Goal: Task Accomplishment & Management: Use online tool/utility

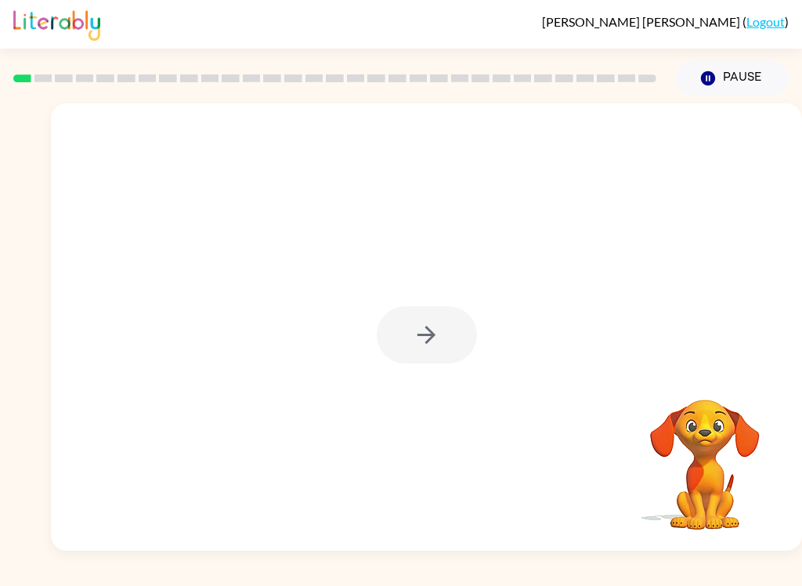
click at [437, 314] on div at bounding box center [427, 334] width 100 height 57
click at [430, 351] on button "button" at bounding box center [427, 334] width 100 height 57
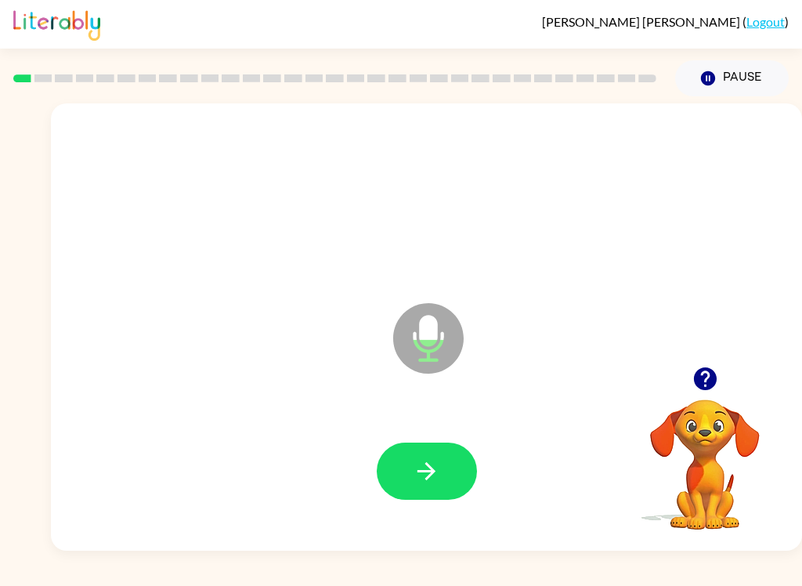
click at [441, 458] on button "button" at bounding box center [427, 471] width 100 height 57
click at [447, 479] on button "button" at bounding box center [427, 471] width 100 height 57
click at [434, 472] on icon "button" at bounding box center [427, 471] width 18 height 18
click at [402, 500] on button "button" at bounding box center [427, 471] width 100 height 57
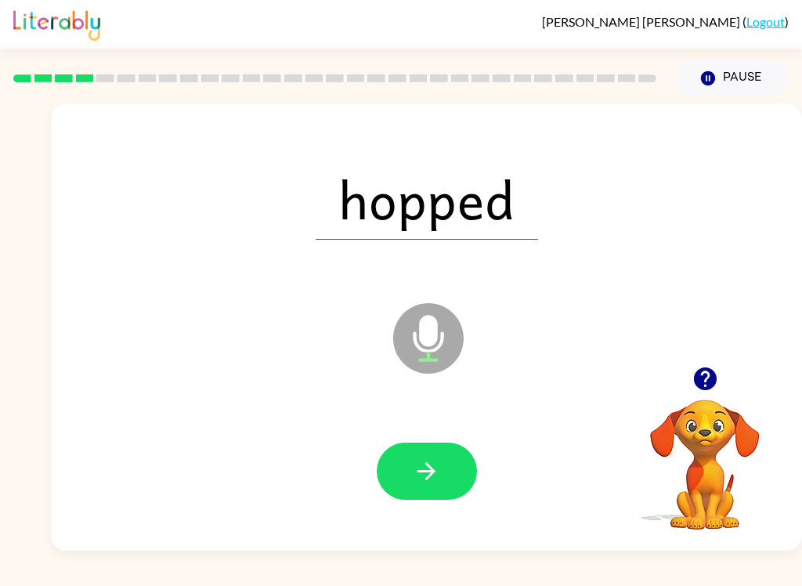
click at [438, 479] on icon "button" at bounding box center [426, 471] width 27 height 27
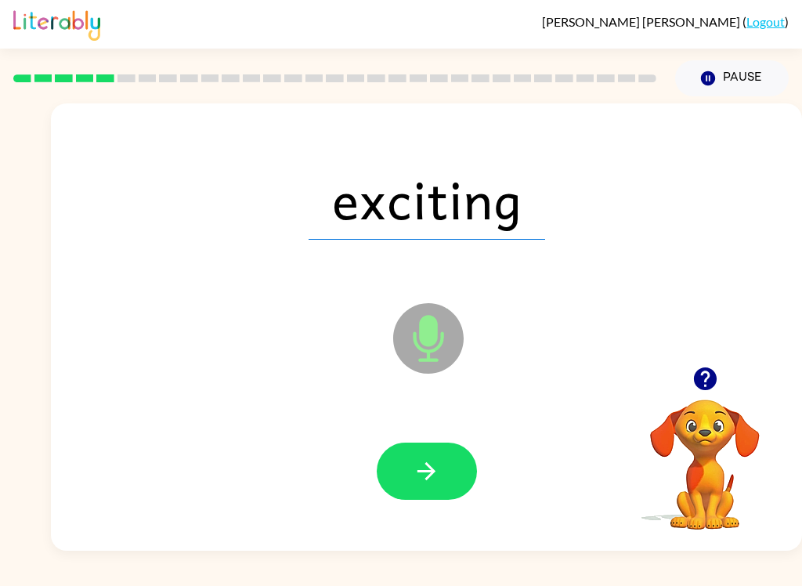
click at [430, 487] on button "button" at bounding box center [427, 471] width 100 height 57
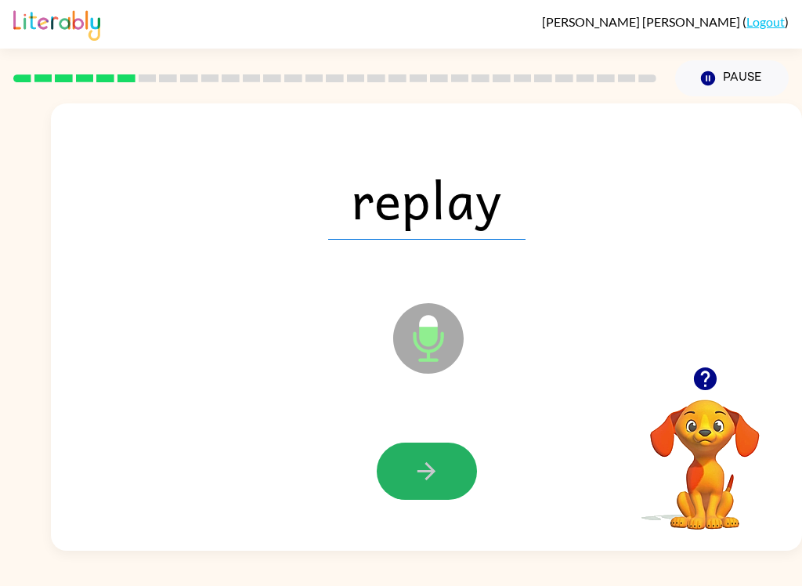
click at [414, 472] on icon "button" at bounding box center [426, 471] width 27 height 27
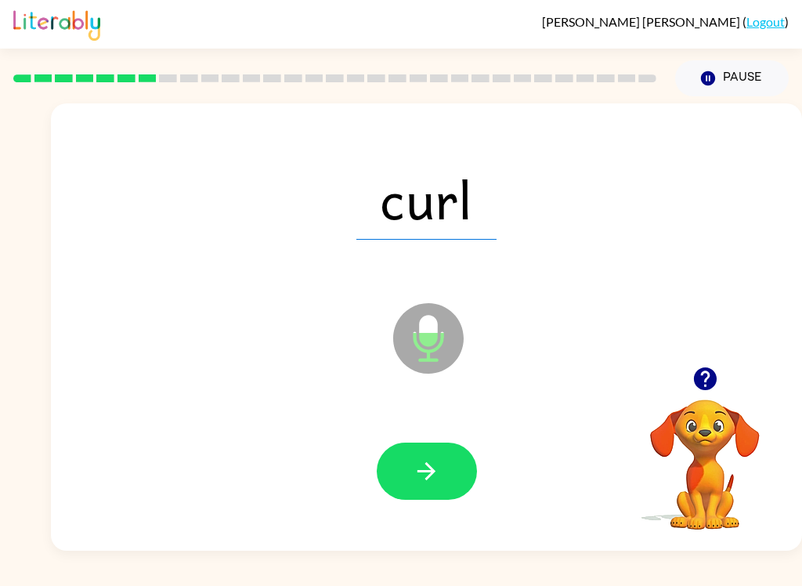
click at [441, 480] on button "button" at bounding box center [427, 471] width 100 height 57
click at [429, 478] on icon "button" at bounding box center [427, 471] width 18 height 18
click at [447, 480] on button "button" at bounding box center [427, 471] width 100 height 57
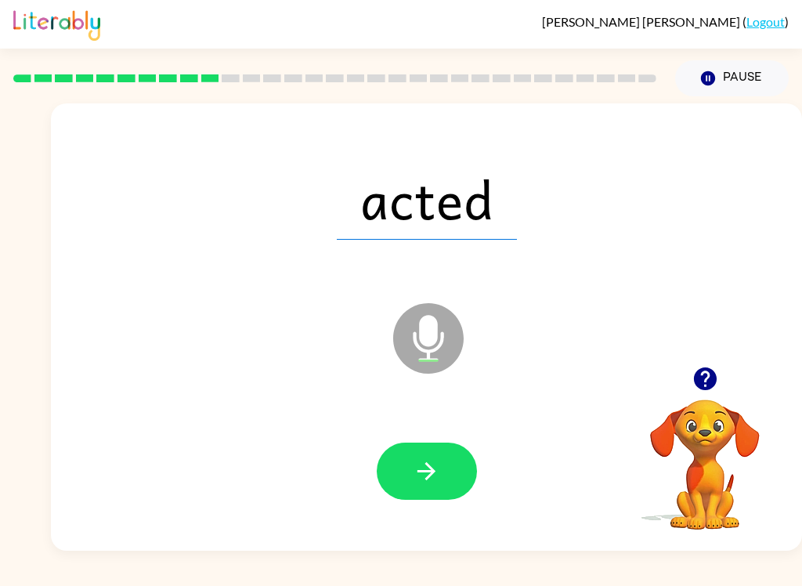
click at [438, 494] on button "button" at bounding box center [427, 471] width 100 height 57
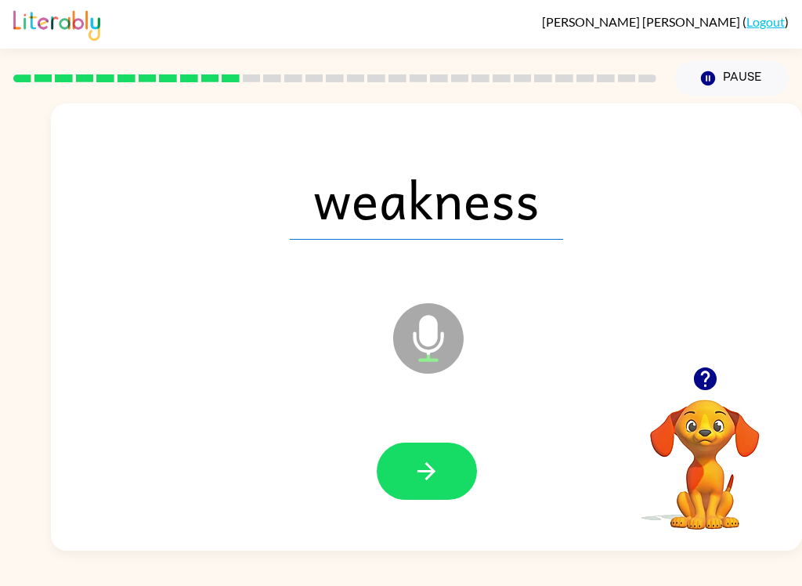
click at [436, 497] on button "button" at bounding box center [427, 471] width 100 height 57
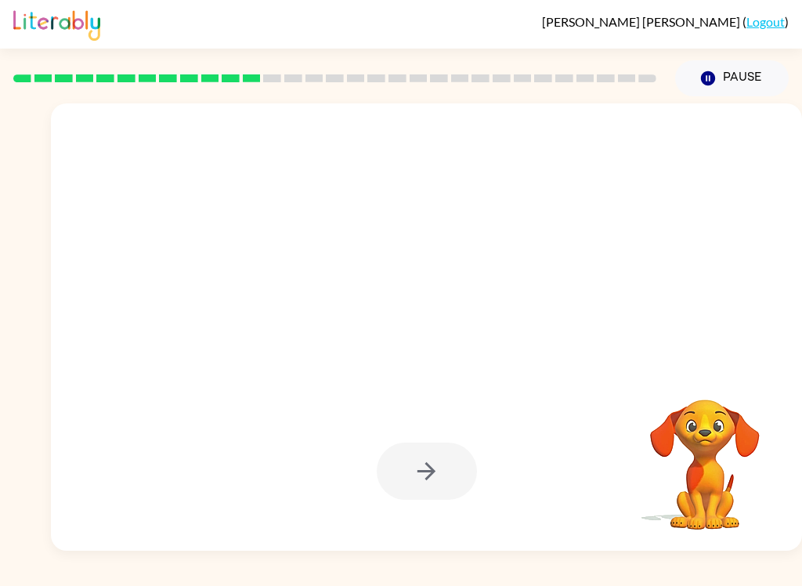
click at [715, 91] on button "Pause Pause" at bounding box center [732, 78] width 114 height 36
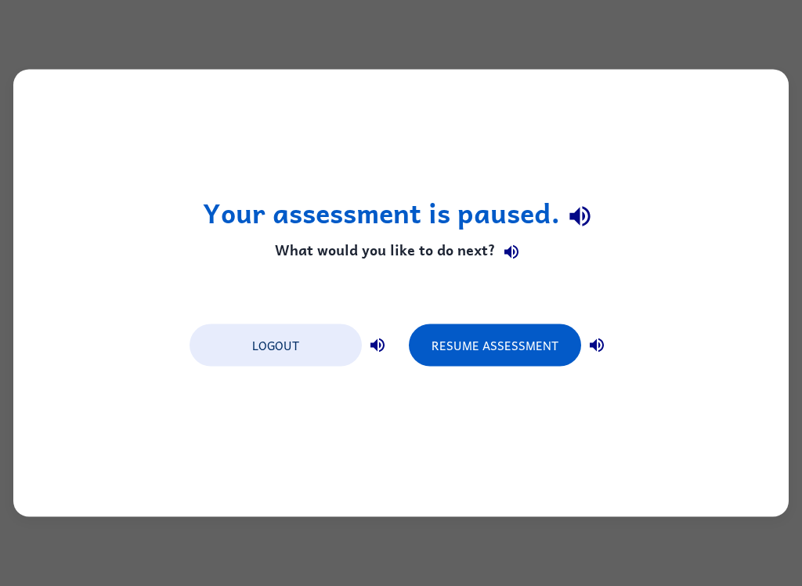
click at [695, 26] on div "Your assessment is paused. What would you like to do next? Logout Resume Assess…" at bounding box center [401, 293] width 802 height 586
click at [383, 338] on icon "button" at bounding box center [377, 345] width 19 height 19
click at [595, 352] on icon "button" at bounding box center [597, 345] width 19 height 19
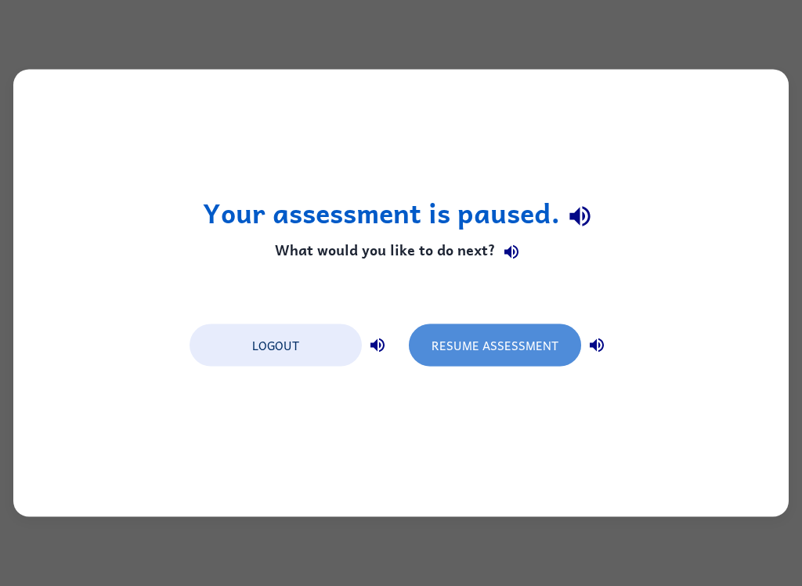
click at [491, 338] on button "Resume Assessment" at bounding box center [495, 345] width 172 height 42
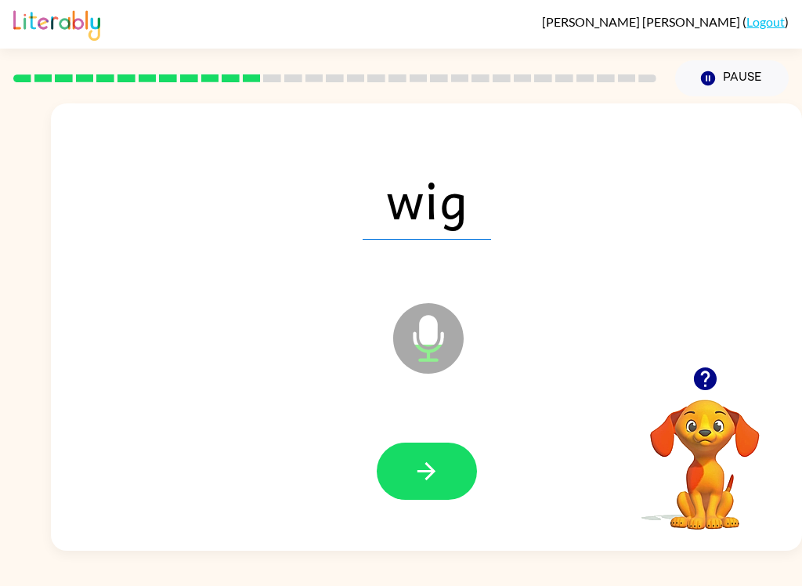
click at [411, 479] on button "button" at bounding box center [427, 471] width 100 height 57
click at [435, 483] on icon "button" at bounding box center [426, 471] width 27 height 27
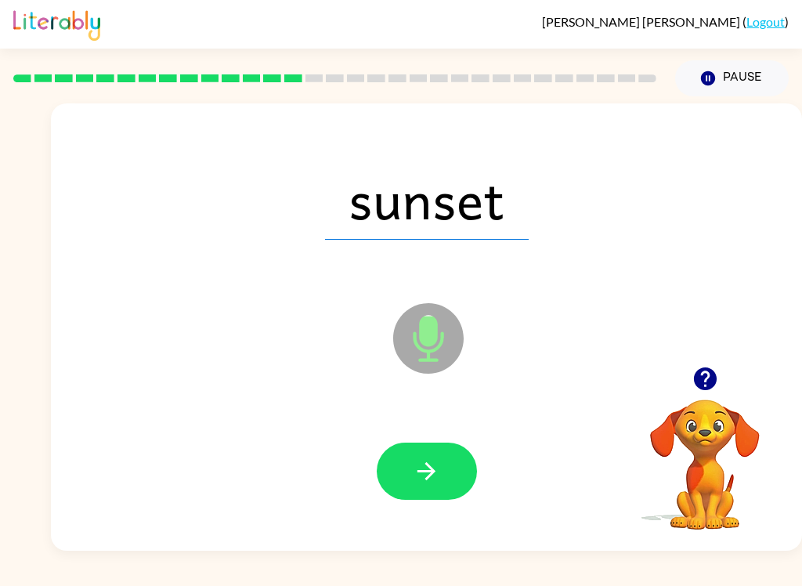
click at [442, 475] on button "button" at bounding box center [427, 471] width 100 height 57
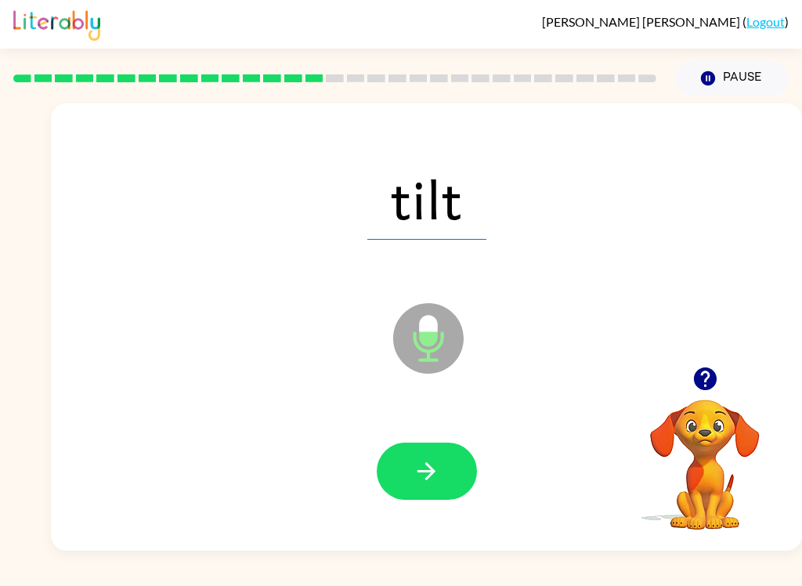
click at [427, 476] on icon "button" at bounding box center [426, 471] width 27 height 27
click at [424, 483] on icon "button" at bounding box center [426, 471] width 27 height 27
click at [437, 490] on button "button" at bounding box center [427, 471] width 100 height 57
click at [440, 470] on button "button" at bounding box center [427, 471] width 100 height 57
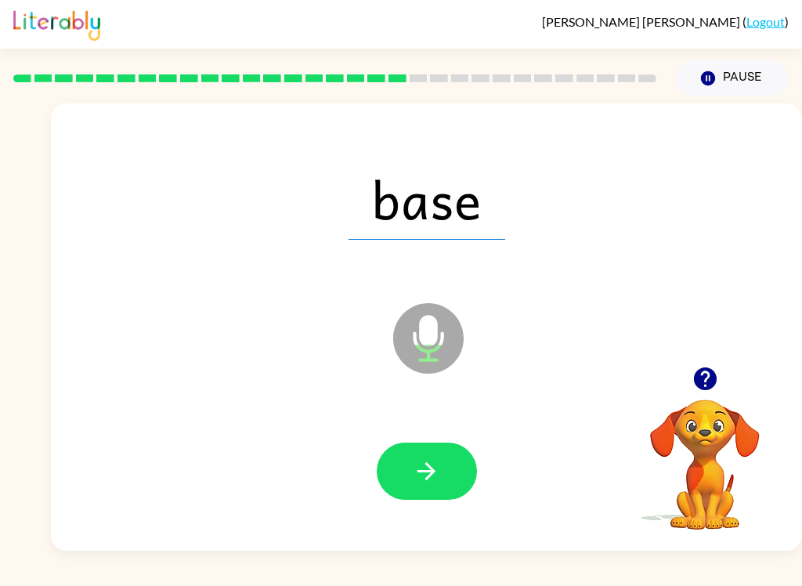
click at [434, 481] on icon "button" at bounding box center [426, 471] width 27 height 27
click at [442, 476] on button "button" at bounding box center [427, 471] width 100 height 57
click at [449, 478] on button "button" at bounding box center [427, 471] width 100 height 57
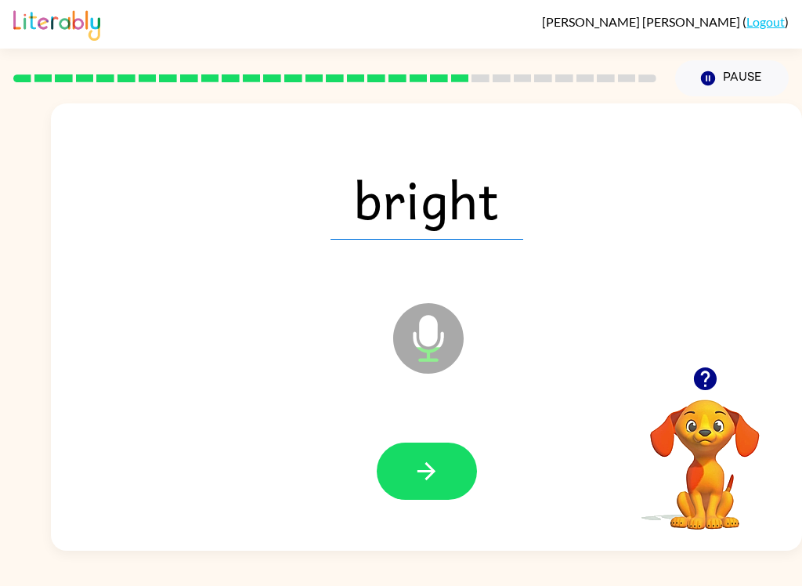
click at [430, 479] on icon "button" at bounding box center [426, 471] width 27 height 27
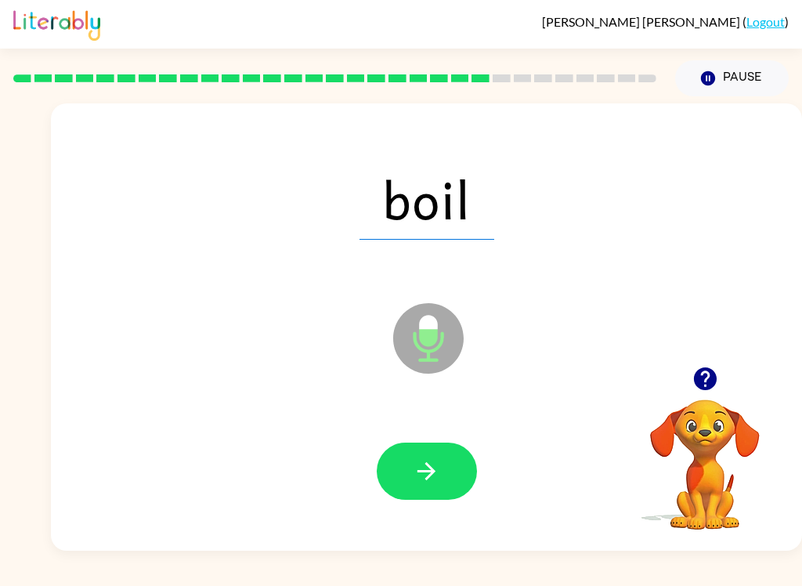
click at [453, 479] on button "button" at bounding box center [427, 471] width 100 height 57
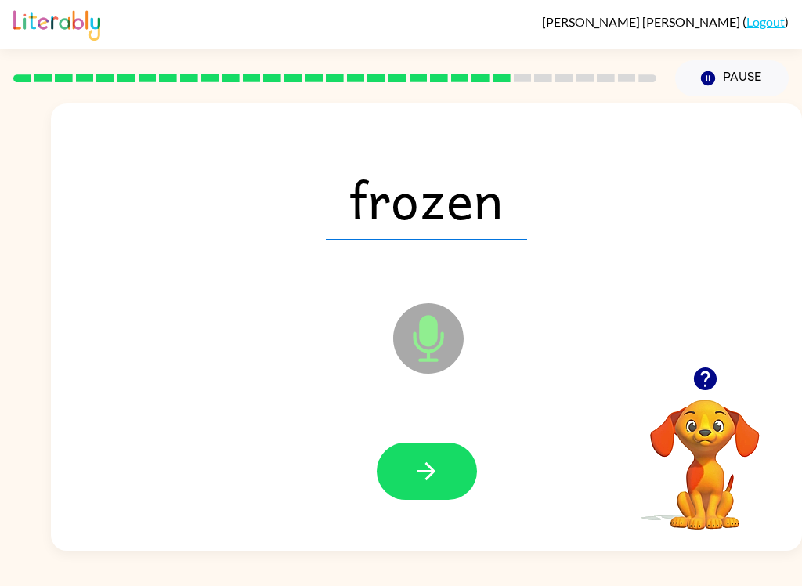
click at [414, 482] on icon "button" at bounding box center [426, 471] width 27 height 27
click at [439, 449] on button "button" at bounding box center [427, 471] width 100 height 57
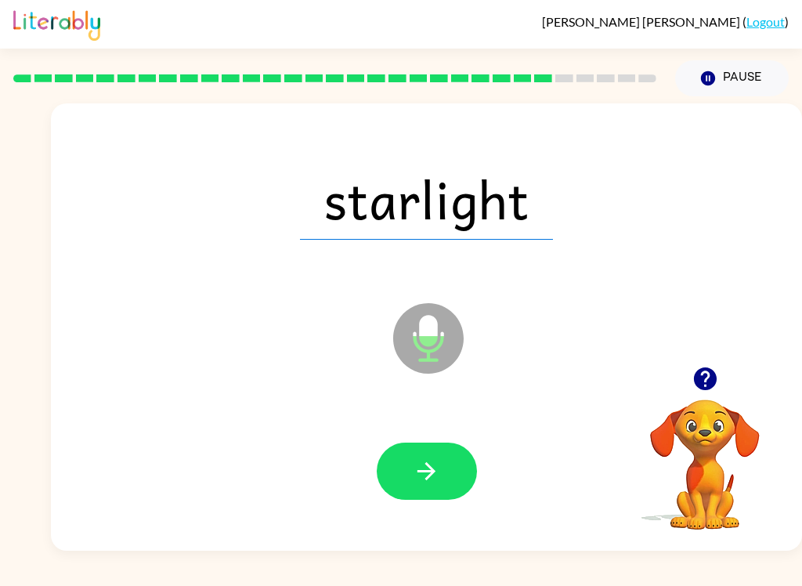
click at [454, 479] on button "button" at bounding box center [427, 471] width 100 height 57
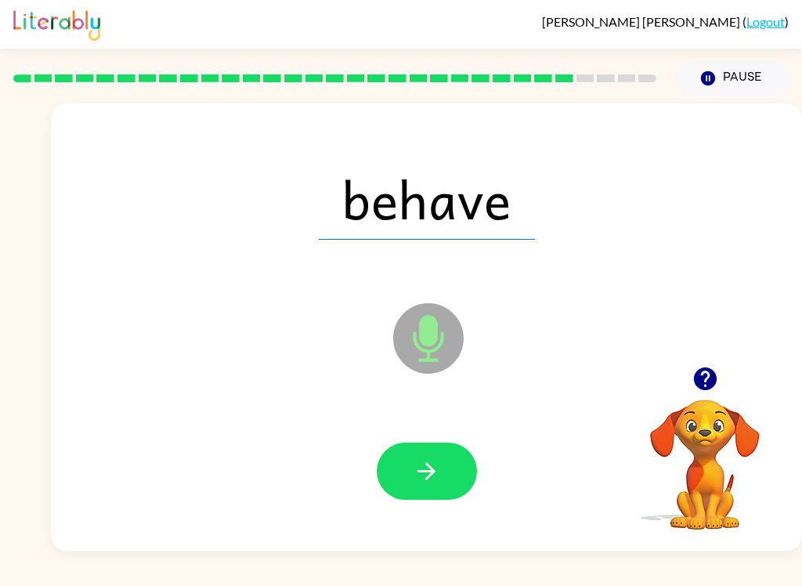
click at [435, 490] on button "button" at bounding box center [427, 471] width 100 height 57
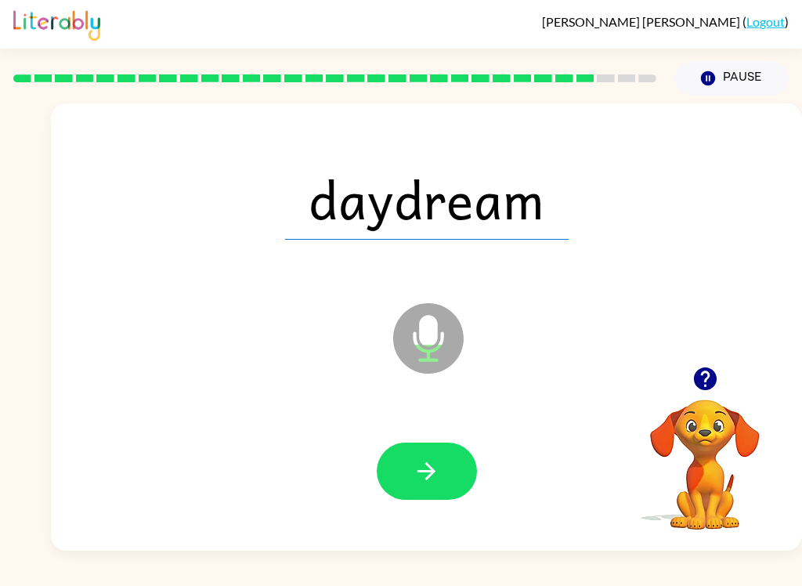
click at [437, 497] on button "button" at bounding box center [427, 471] width 100 height 57
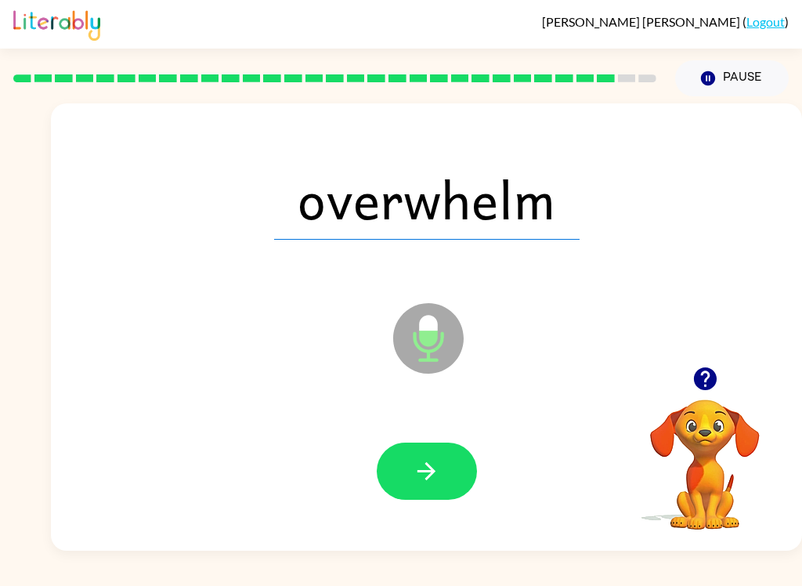
click at [436, 498] on button "button" at bounding box center [427, 471] width 100 height 57
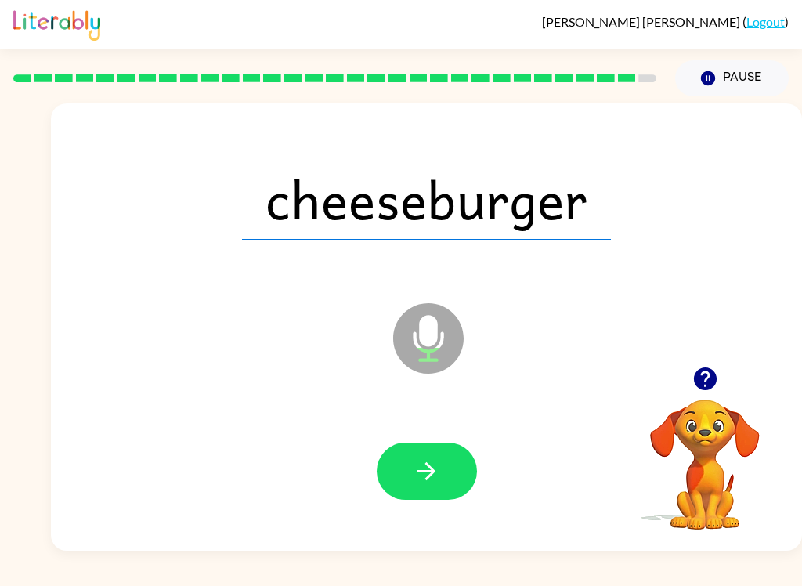
click at [429, 492] on button "button" at bounding box center [427, 471] width 100 height 57
